Goal: Task Accomplishment & Management: Use online tool/utility

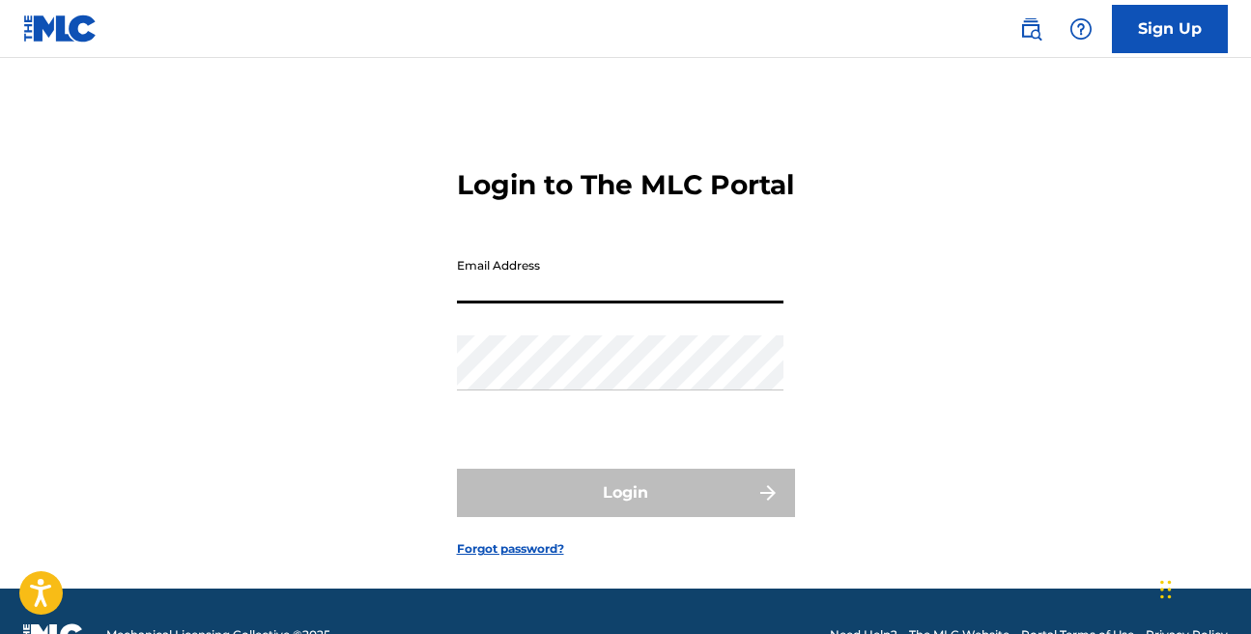
click at [581, 295] on input "Email Address" at bounding box center [620, 275] width 327 height 55
type input "[PERSON_NAME][EMAIL_ADDRESS][DOMAIN_NAME]"
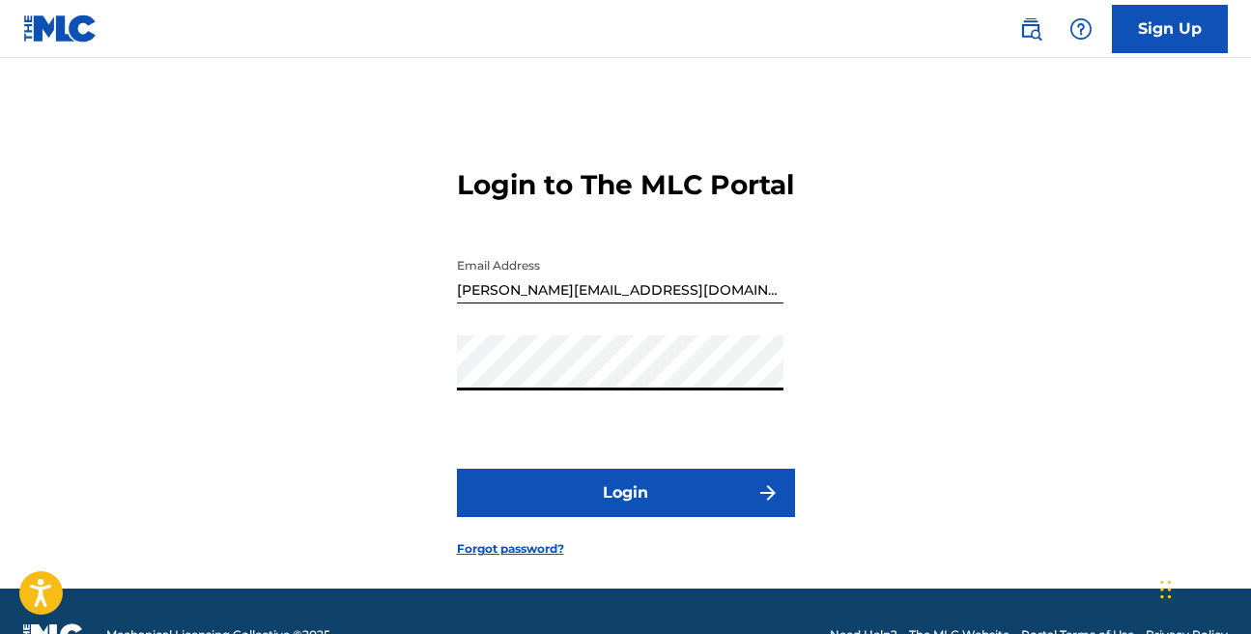
click at [625, 517] on button "Login" at bounding box center [626, 493] width 338 height 48
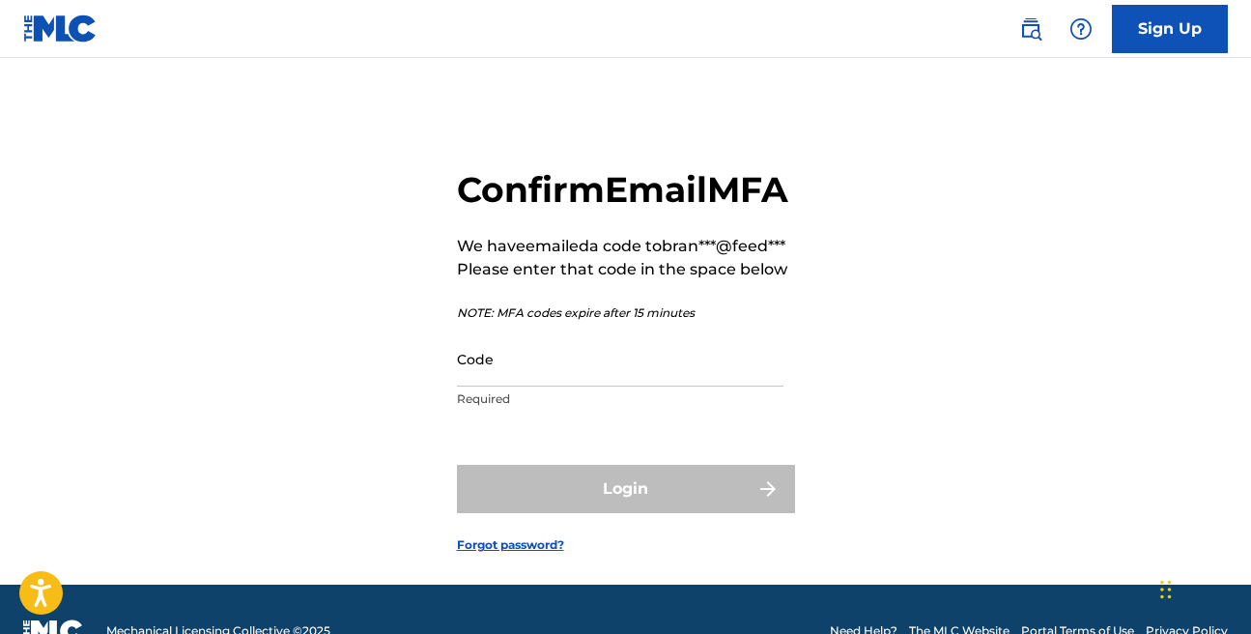
click at [575, 386] on input "Code" at bounding box center [620, 358] width 327 height 55
paste input "824167"
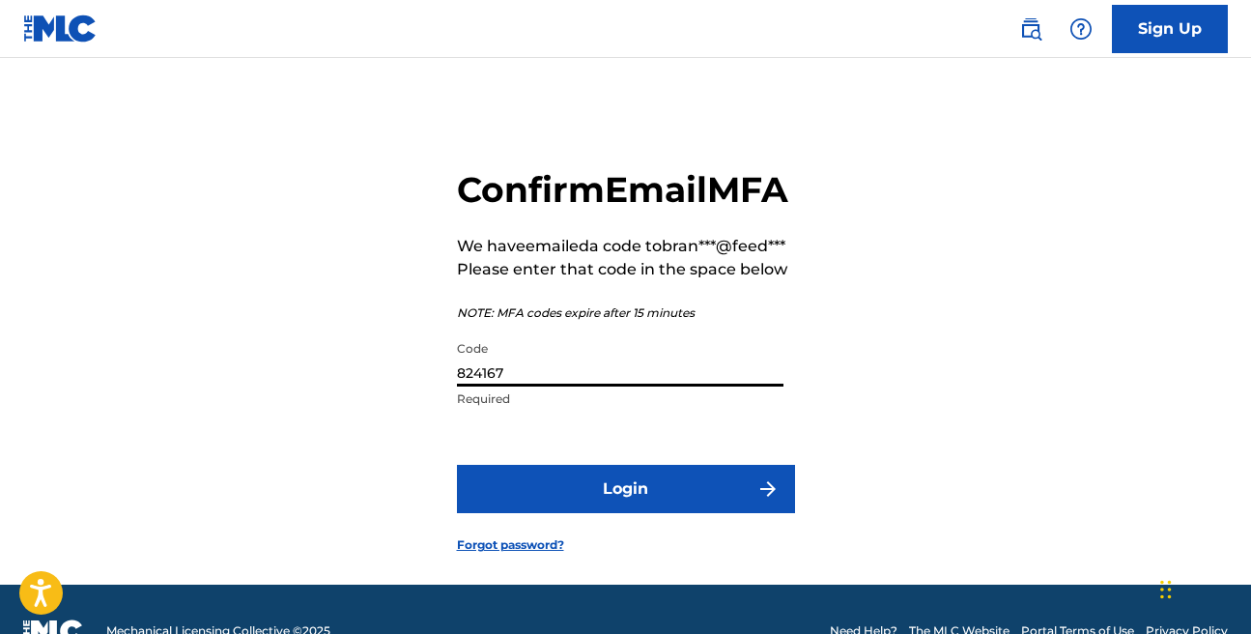
type input "824167"
click at [604, 513] on button "Login" at bounding box center [626, 489] width 338 height 48
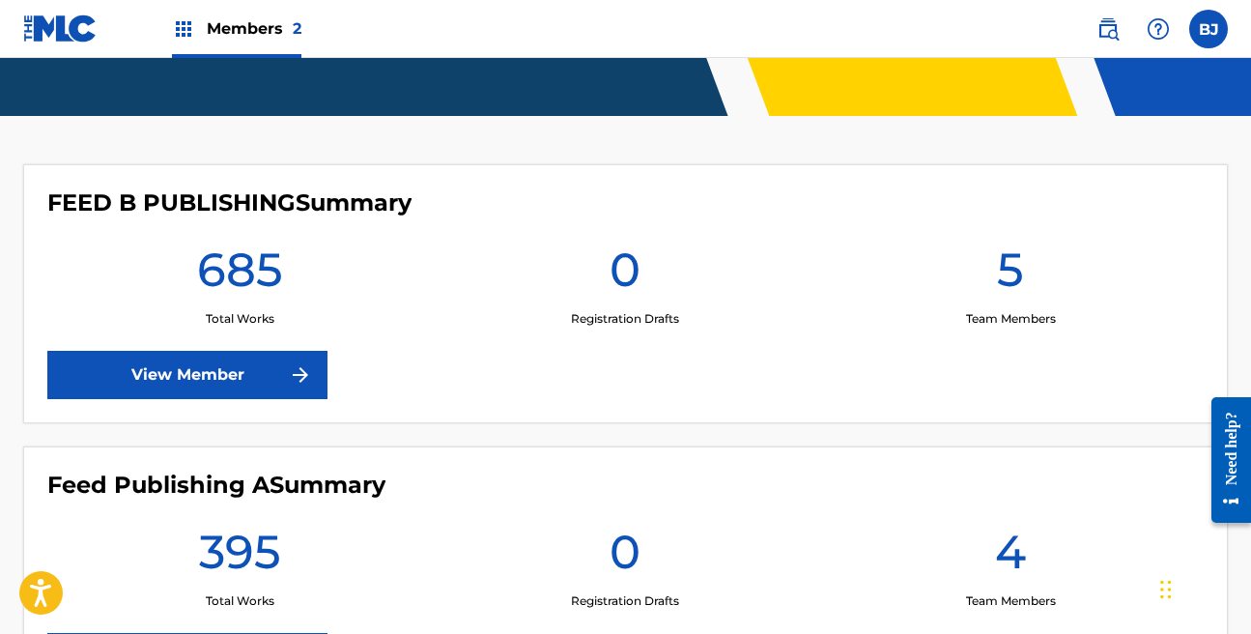
scroll to position [638, 0]
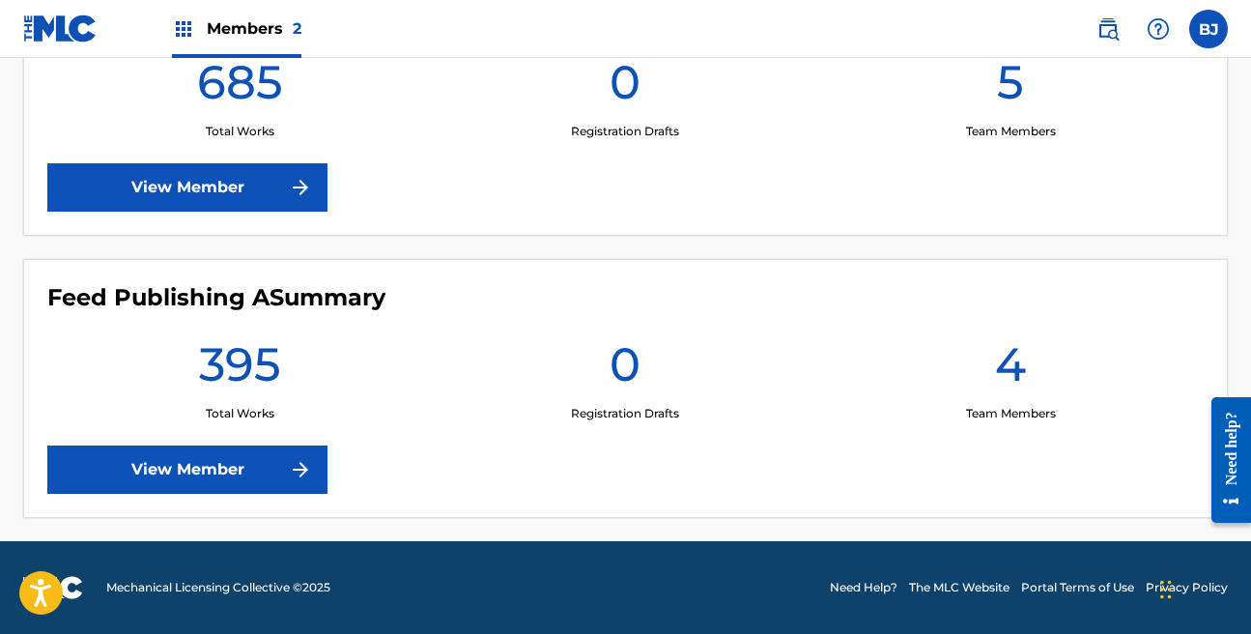
click at [223, 472] on link "View Member" at bounding box center [187, 469] width 280 height 48
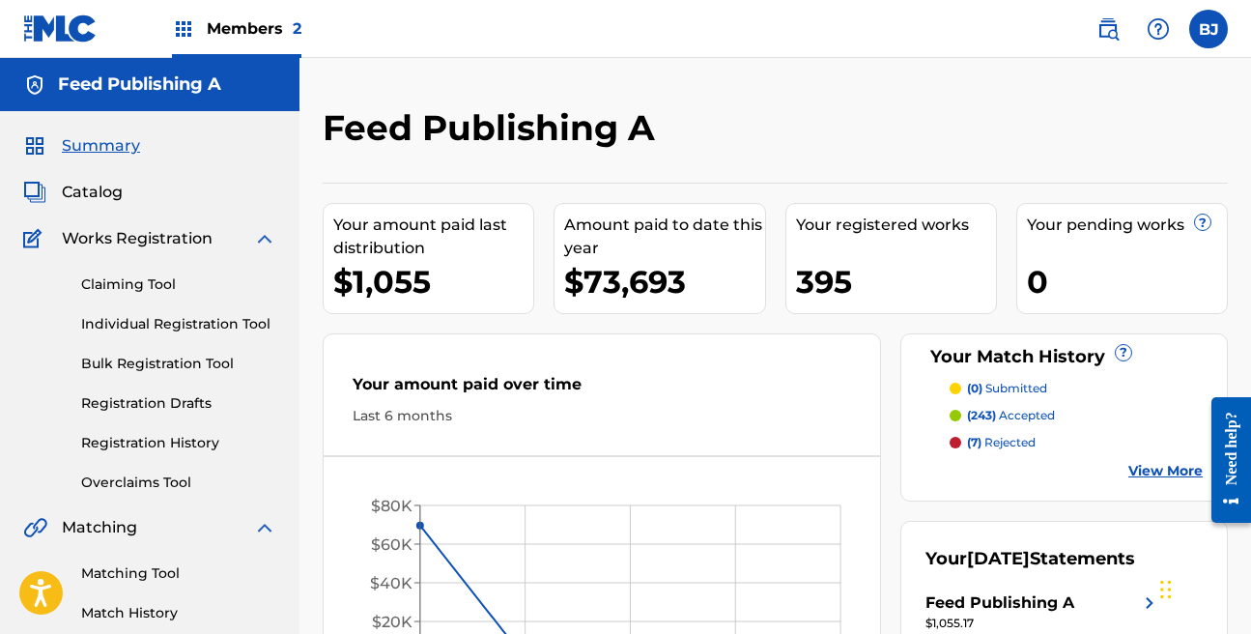
click at [136, 354] on link "Bulk Registration Tool" at bounding box center [178, 364] width 195 height 20
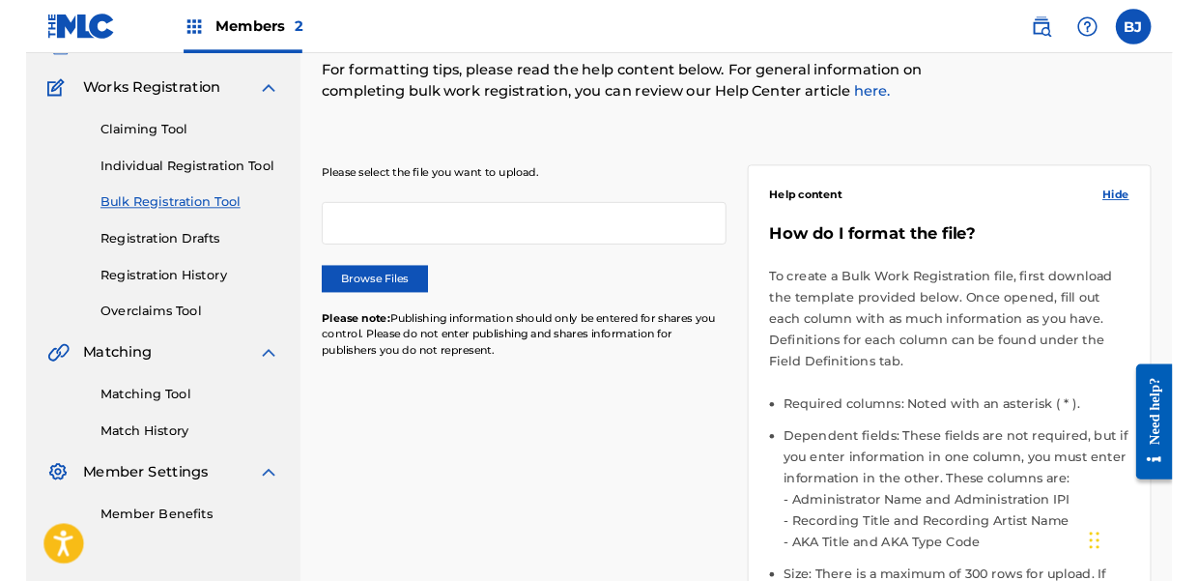
scroll to position [375, 0]
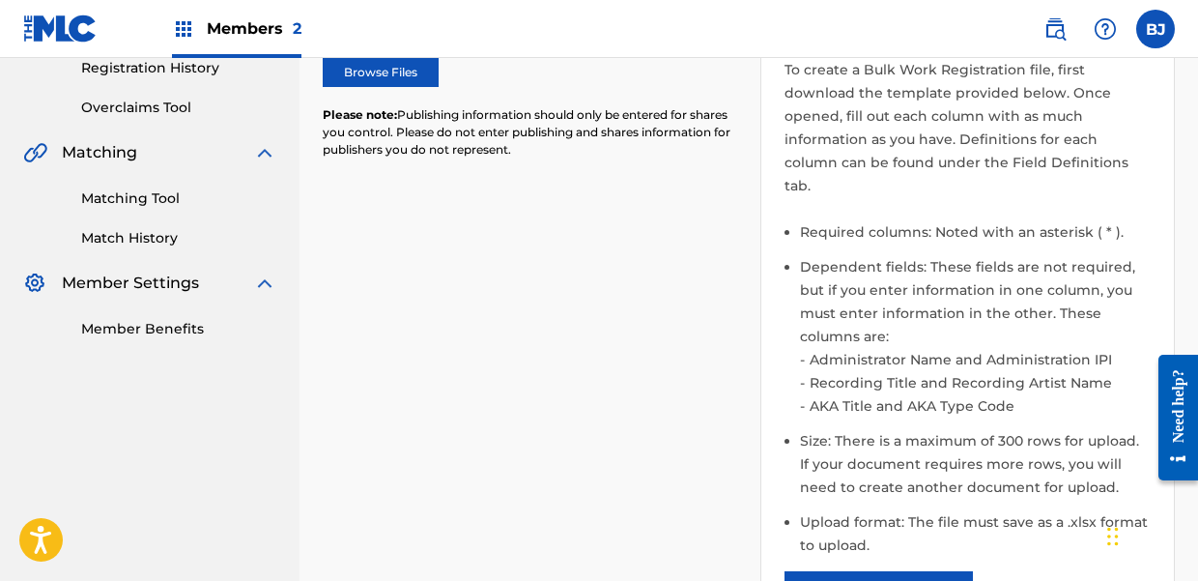
click at [408, 68] on label "Browse Files" at bounding box center [381, 72] width 116 height 29
click at [0, 0] on input "Browse Files" at bounding box center [0, 0] width 0 height 0
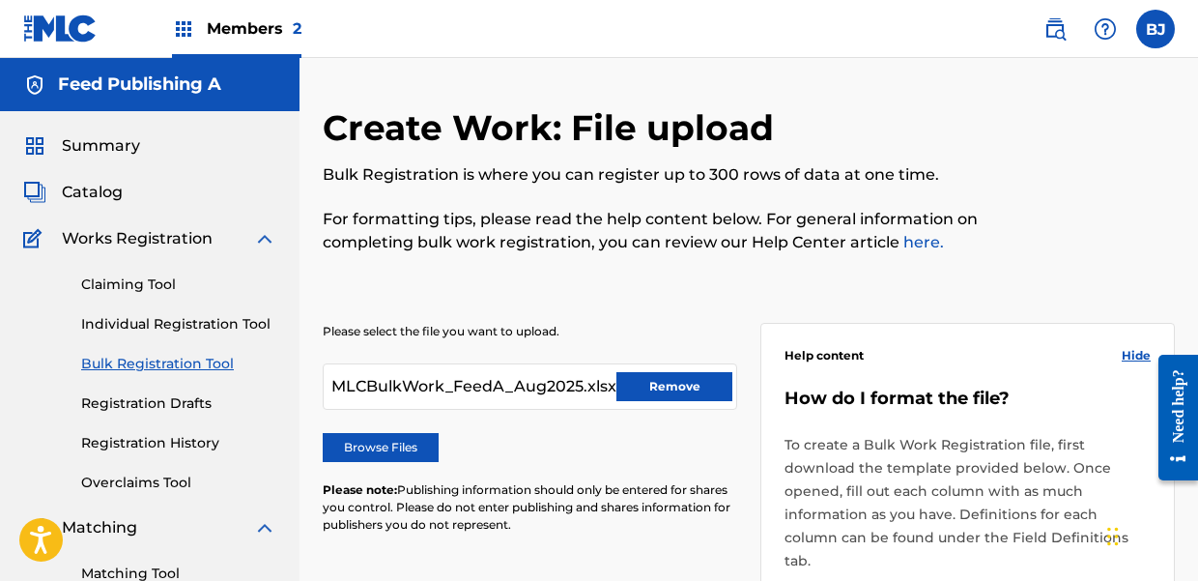
scroll to position [739, 0]
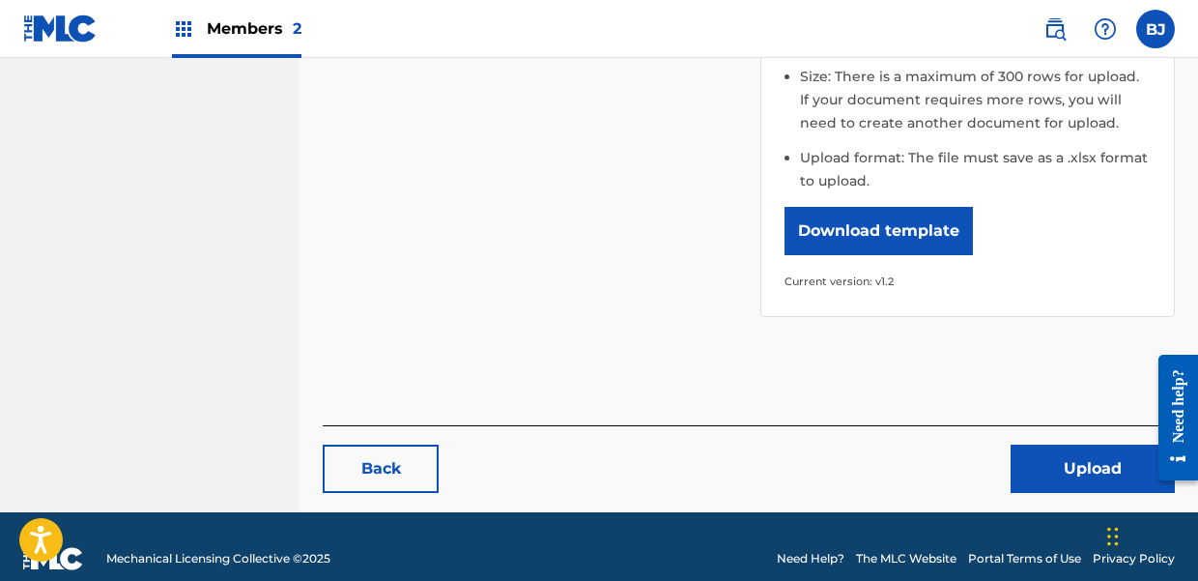
click at [1073, 444] on button "Upload" at bounding box center [1092, 468] width 164 height 48
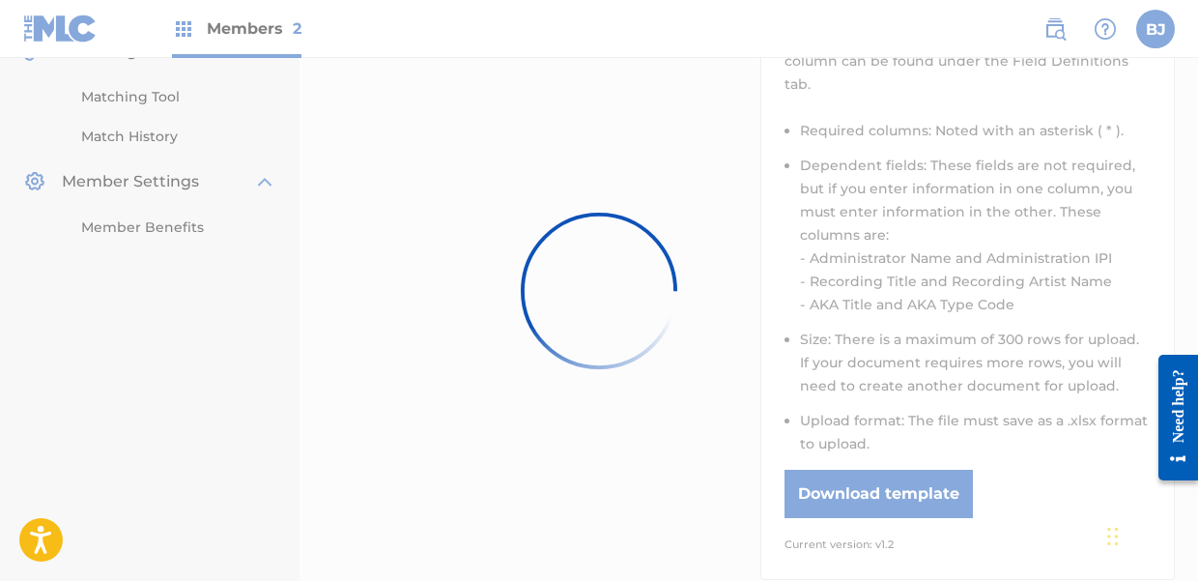
scroll to position [98, 0]
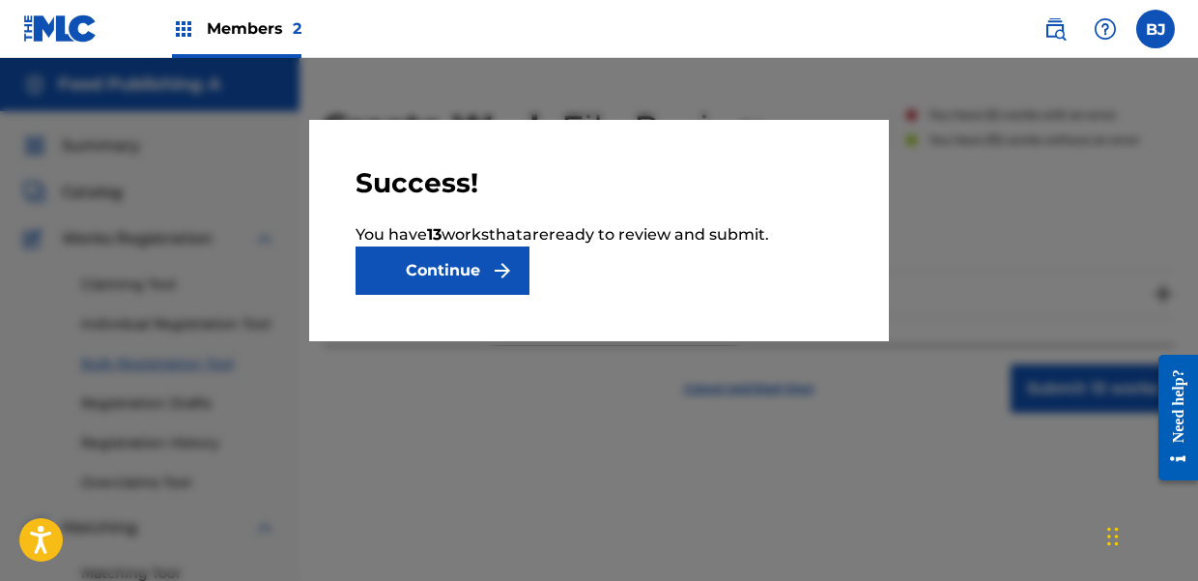
click at [435, 263] on button "Continue" at bounding box center [443, 270] width 174 height 48
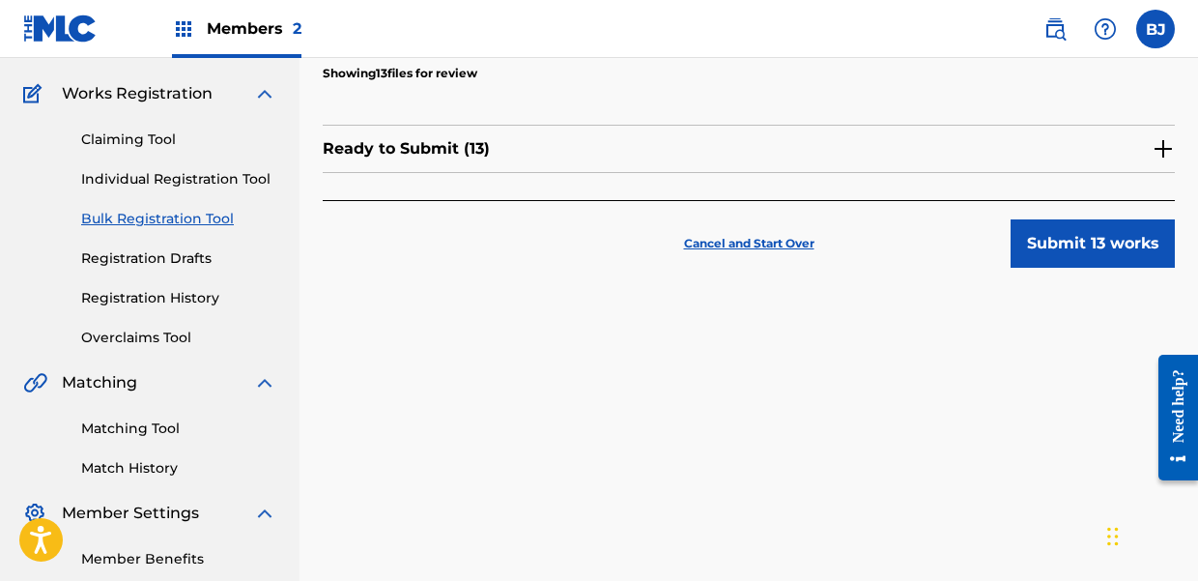
scroll to position [43, 0]
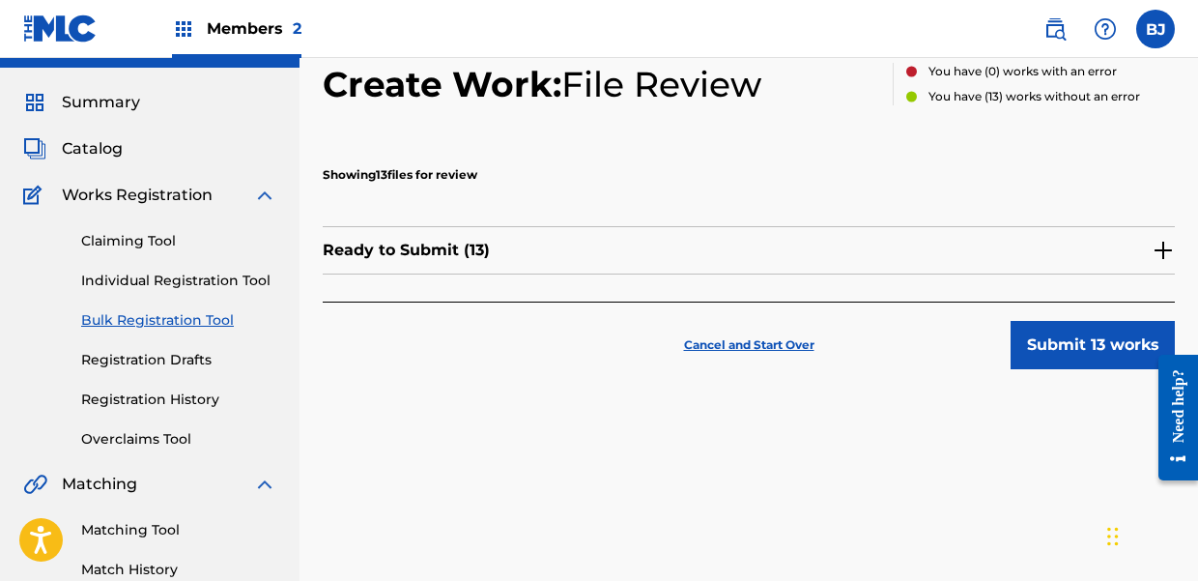
click at [1154, 248] on img at bounding box center [1163, 250] width 23 height 23
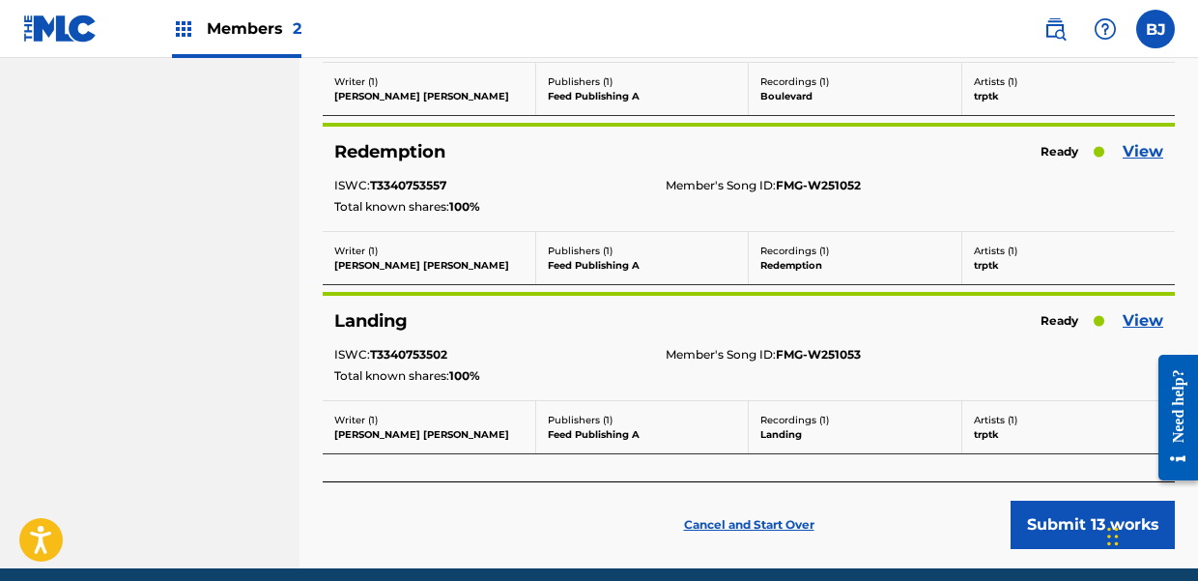
scroll to position [2142, 0]
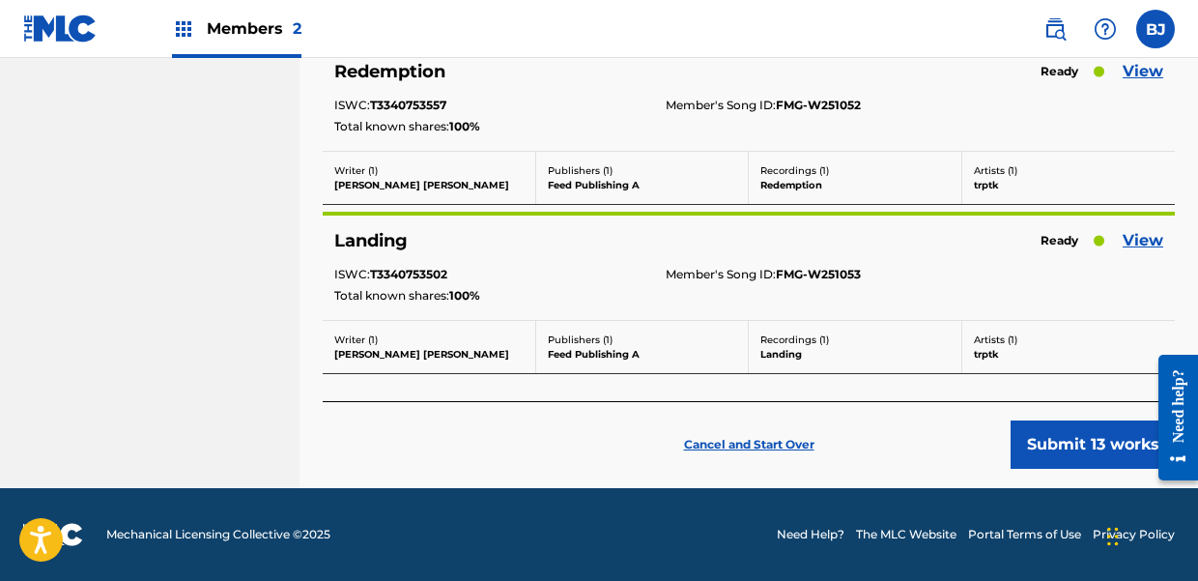
click at [1089, 450] on button "Submit 13 works" at bounding box center [1092, 444] width 164 height 48
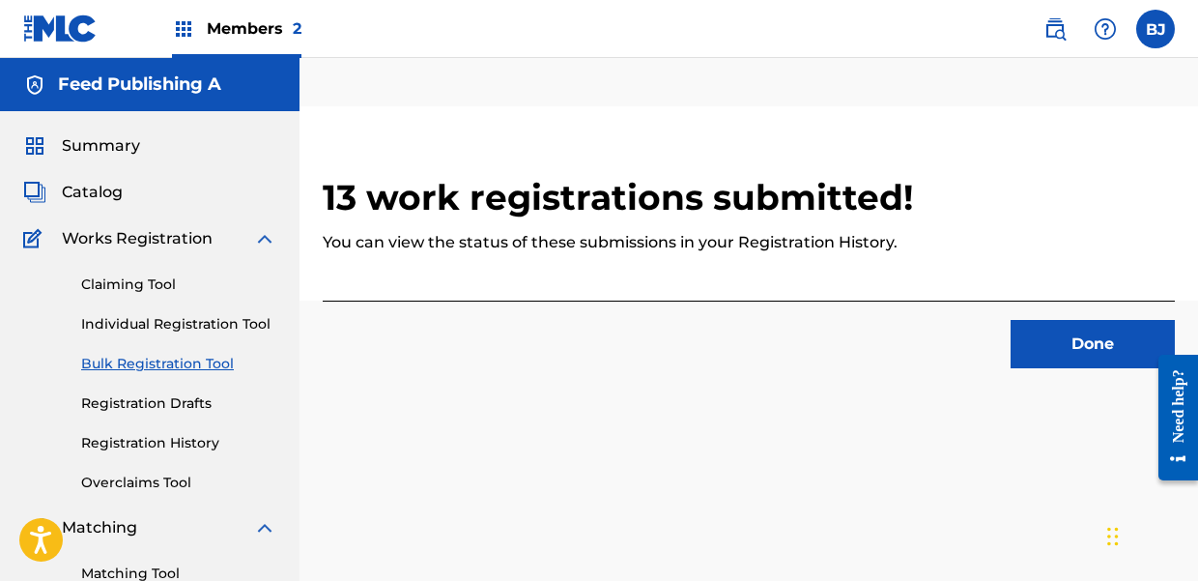
click at [1067, 344] on button "Done" at bounding box center [1092, 344] width 164 height 48
